Goal: Navigation & Orientation: Find specific page/section

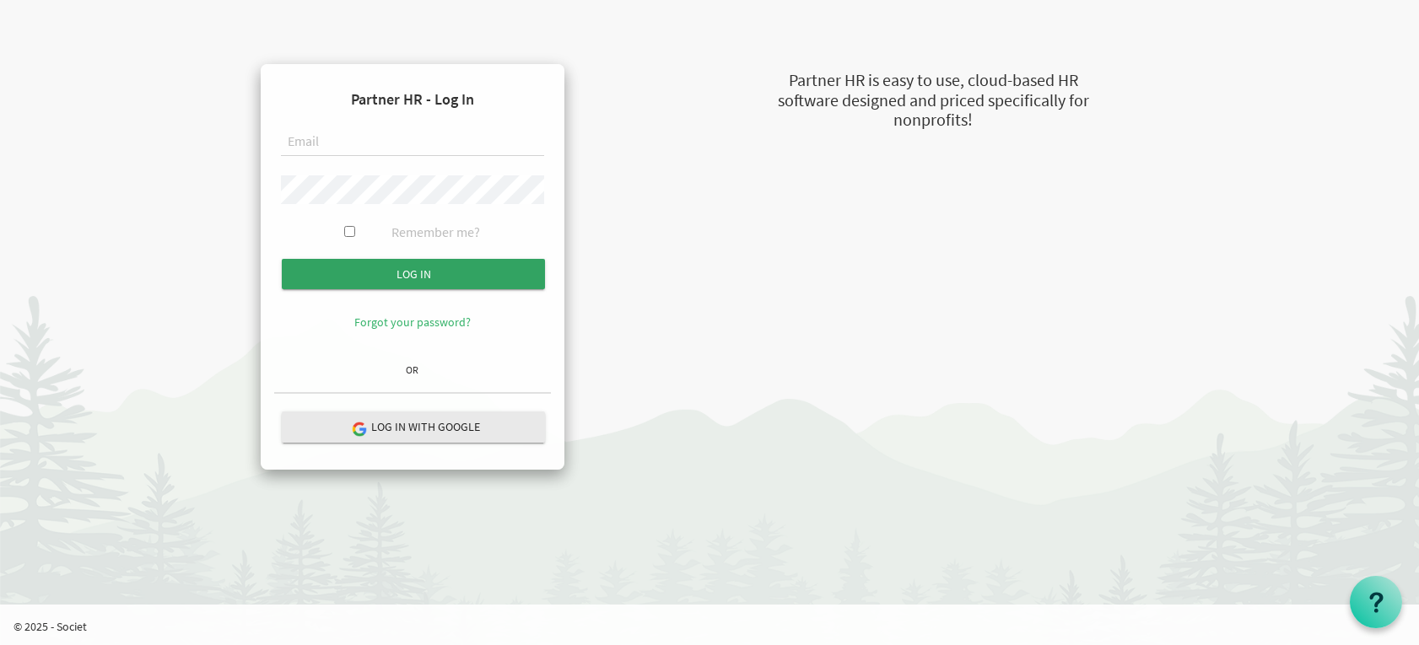
type input "[EMAIL_ADDRESS][DOMAIN_NAME]"
click at [463, 269] on input "Log in" at bounding box center [413, 274] width 263 height 30
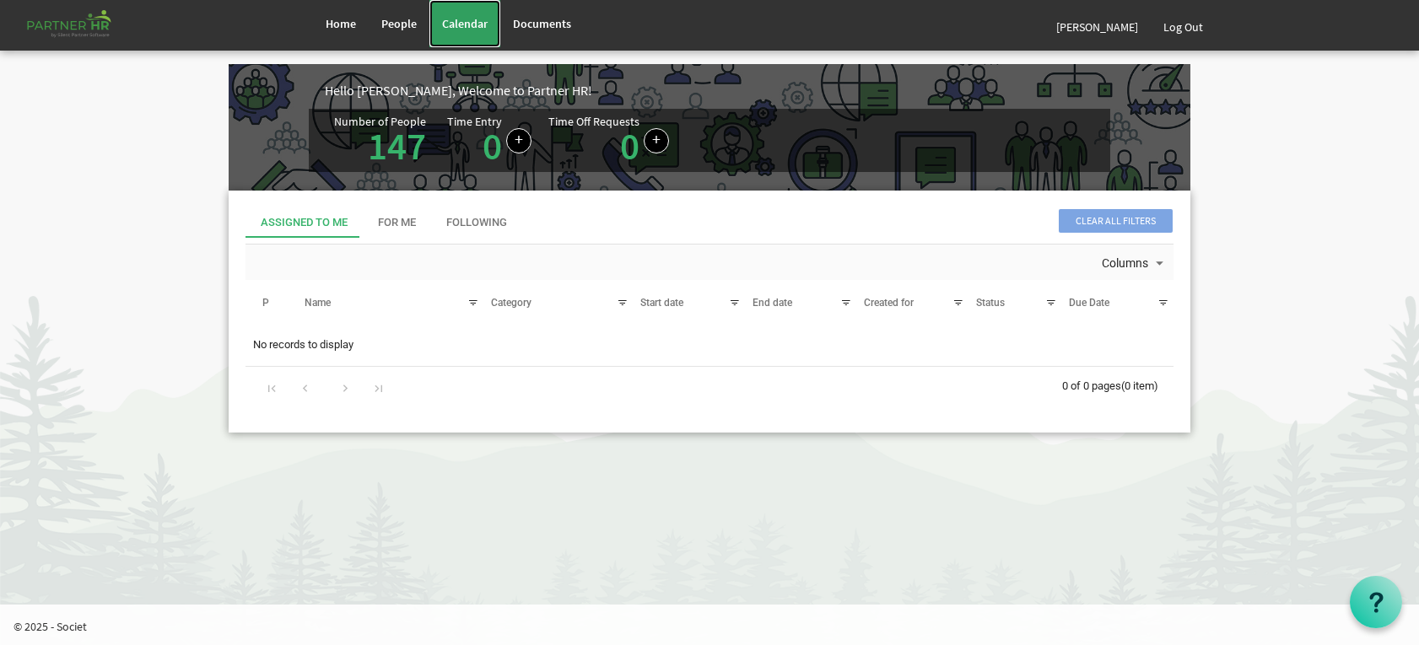
click at [456, 17] on span "Calendar" at bounding box center [465, 23] width 46 height 15
